Goal: Navigation & Orientation: Go to known website

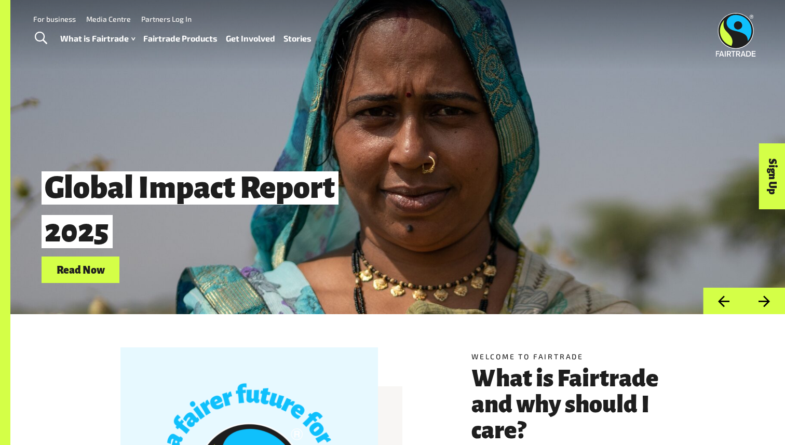
click at [739, 38] on img at bounding box center [735, 35] width 40 height 44
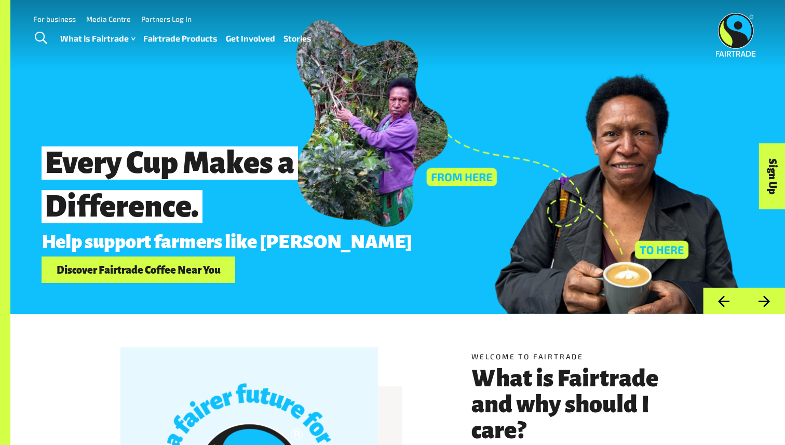
click at [738, 30] on img at bounding box center [735, 35] width 40 height 44
